Goal: Check status: Check status

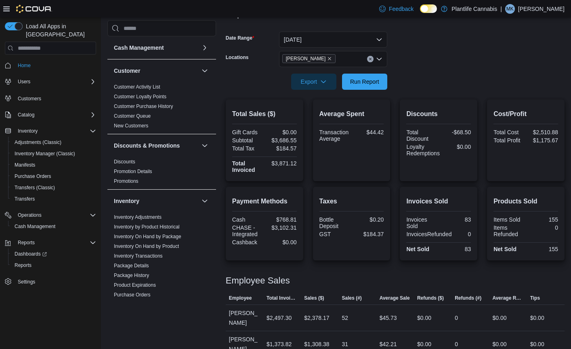
scroll to position [404, 0]
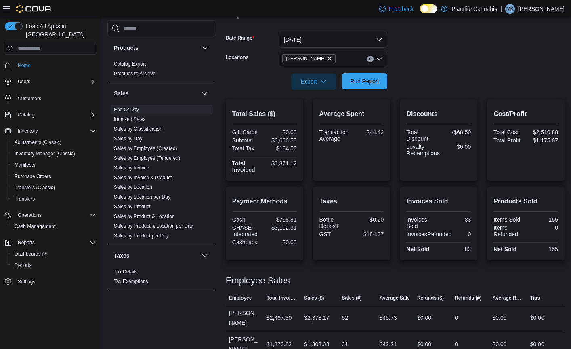
click at [370, 83] on span "Run Report" at bounding box center [364, 81] width 29 height 8
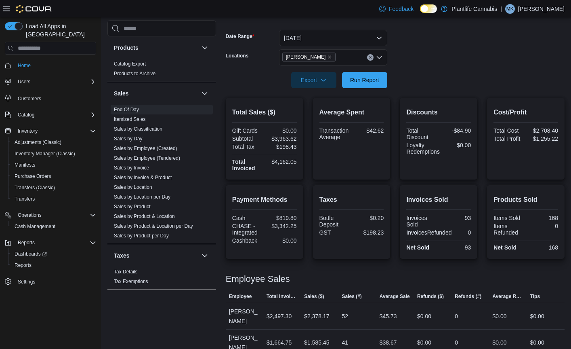
scroll to position [112, 0]
click at [362, 40] on button "[DATE]" at bounding box center [333, 39] width 108 height 16
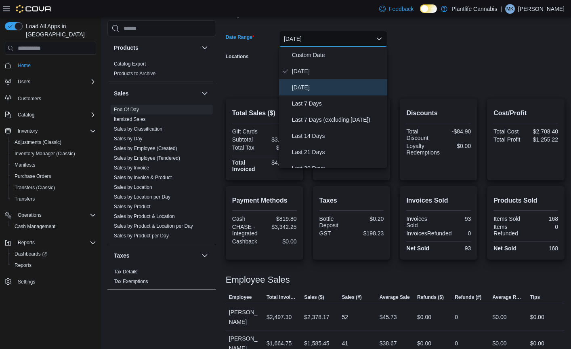
click at [338, 86] on span "[DATE]" at bounding box center [338, 87] width 92 height 10
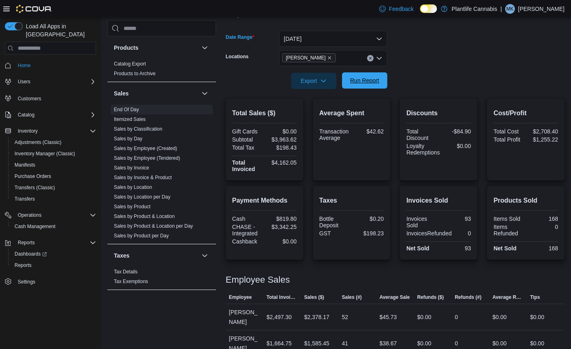
click at [360, 80] on span "Run Report" at bounding box center [364, 80] width 29 height 8
click at [165, 160] on link "Sales by Employee (Tendered)" at bounding box center [147, 158] width 66 height 6
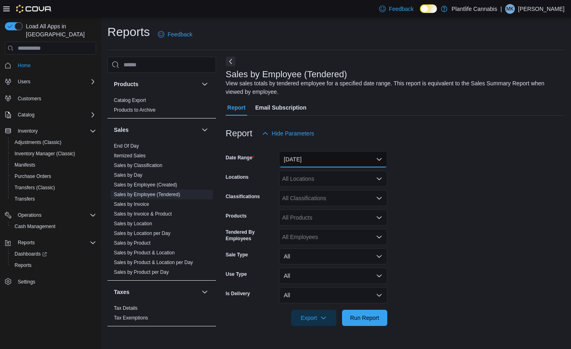
click at [329, 159] on button "[DATE]" at bounding box center [333, 159] width 108 height 16
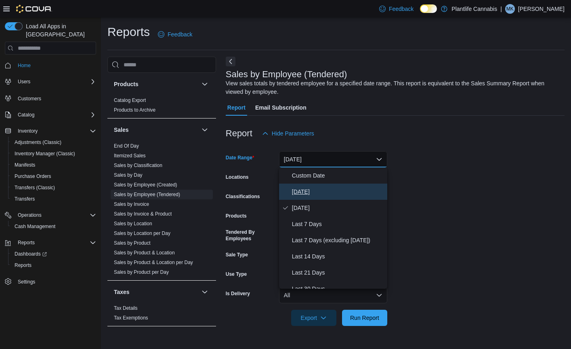
click at [328, 189] on span "[DATE]" at bounding box center [338, 192] width 92 height 10
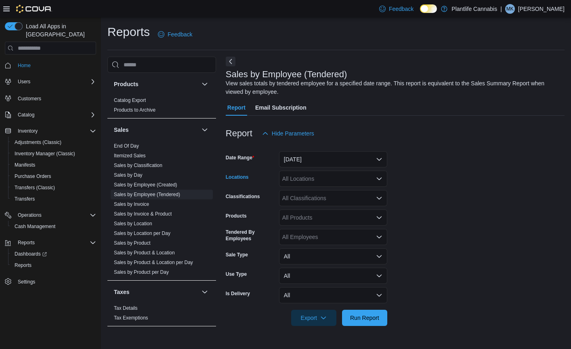
click at [330, 184] on div "All Locations" at bounding box center [333, 178] width 108 height 16
type input "***"
click at [328, 191] on div "[PERSON_NAME]" at bounding box center [333, 192] width 99 height 8
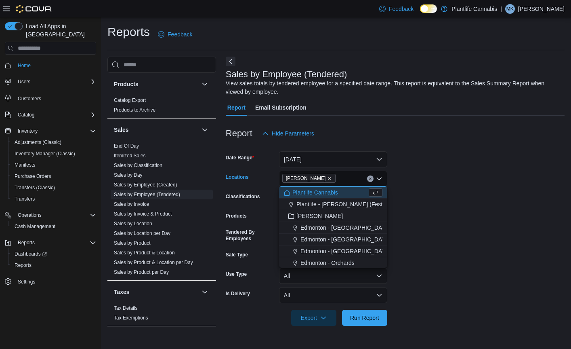
click at [423, 192] on form "Date Range [DATE] Locations [GEOGRAPHIC_DATA] Combo box. Selected. [GEOGRAPHIC_…" at bounding box center [395, 233] width 339 height 184
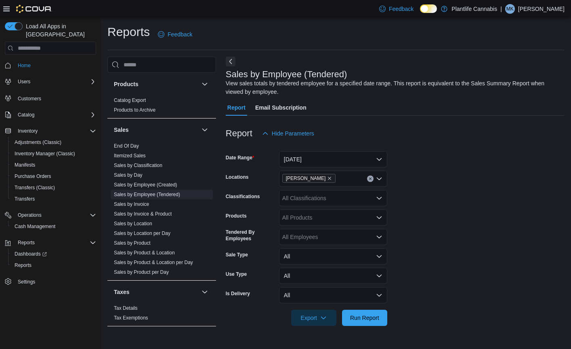
click at [371, 198] on div "All Classifications" at bounding box center [333, 198] width 108 height 16
type input "***"
click at [346, 215] on div "Accessory Group" at bounding box center [333, 212] width 99 height 8
click at [440, 218] on form "Date Range [DATE] Locations [PERSON_NAME] Classifications Accessory Group Produ…" at bounding box center [395, 233] width 339 height 184
click at [368, 315] on span "Run Report" at bounding box center [364, 317] width 29 height 8
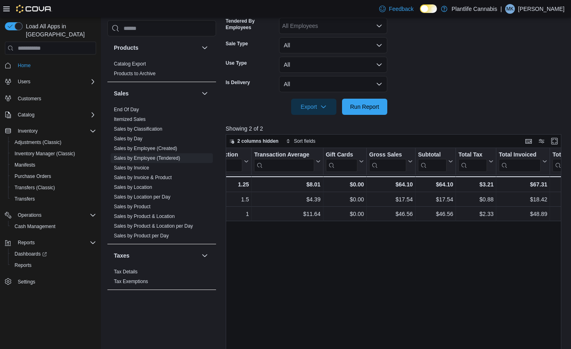
scroll to position [0, 336]
